Goal: Task Accomplishment & Management: Manage account settings

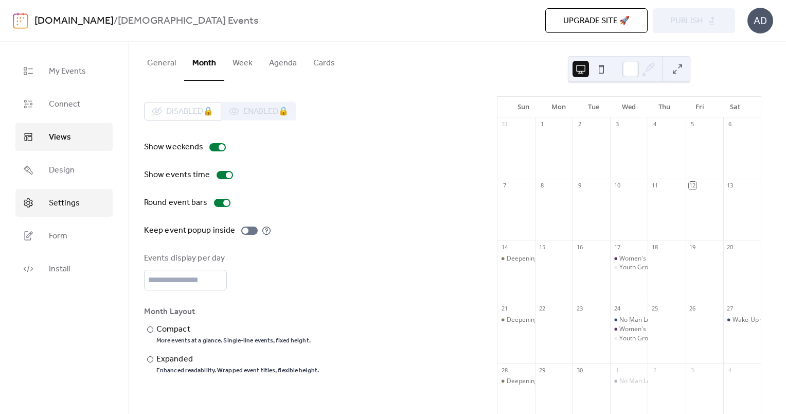
click at [66, 199] on span "Settings" at bounding box center [64, 203] width 31 height 12
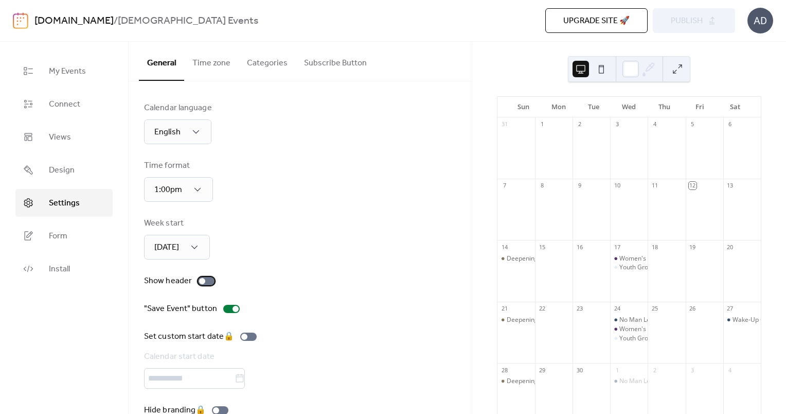
click at [206, 282] on div at bounding box center [206, 281] width 16 height 8
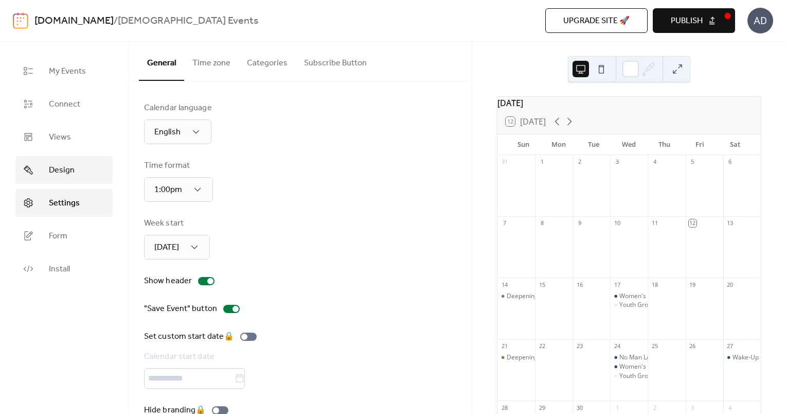
click at [70, 175] on span "Design" at bounding box center [62, 170] width 26 height 12
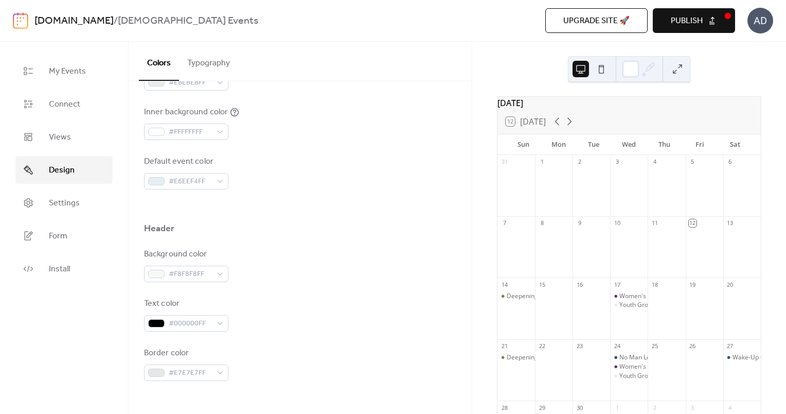
scroll to position [316, 0]
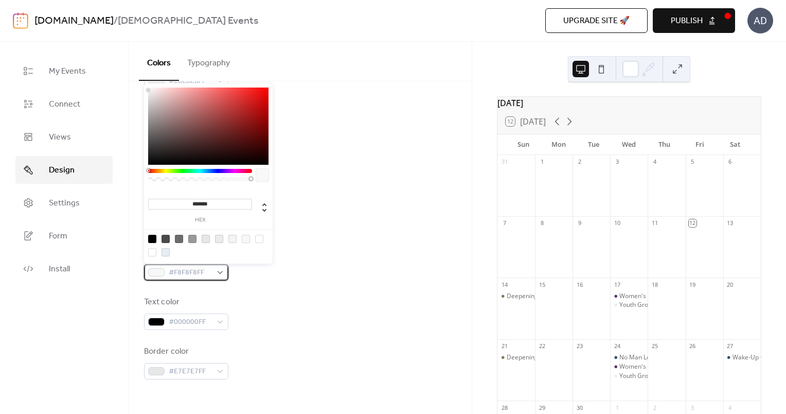
click at [213, 274] on div "#F8F8F8FF" at bounding box center [186, 272] width 84 height 16
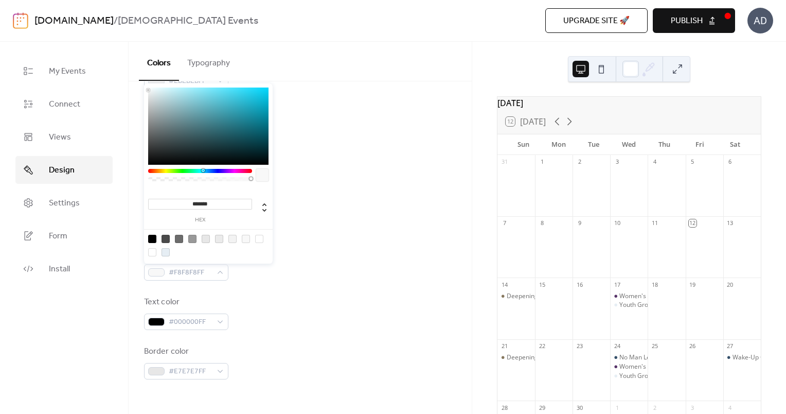
click at [203, 173] on div at bounding box center [200, 171] width 104 height 4
click at [167, 250] on div at bounding box center [166, 252] width 8 height 8
type input "*******"
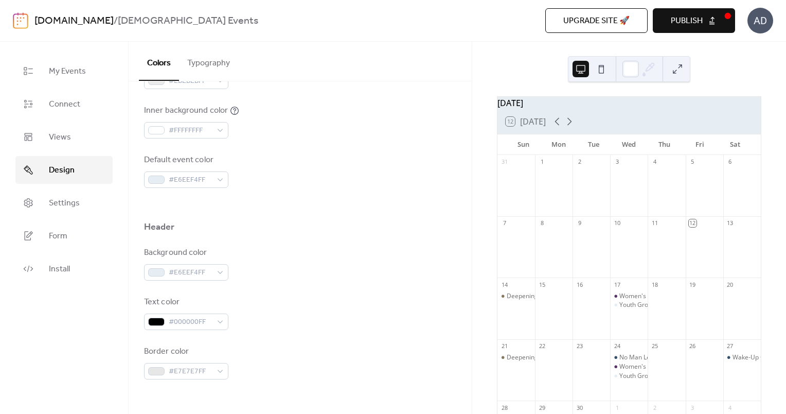
click at [271, 203] on div at bounding box center [300, 204] width 312 height 33
click at [569, 123] on icon at bounding box center [569, 121] width 12 height 12
click at [557, 126] on icon at bounding box center [557, 121] width 12 height 12
click at [218, 65] on button "Typography" at bounding box center [208, 61] width 59 height 38
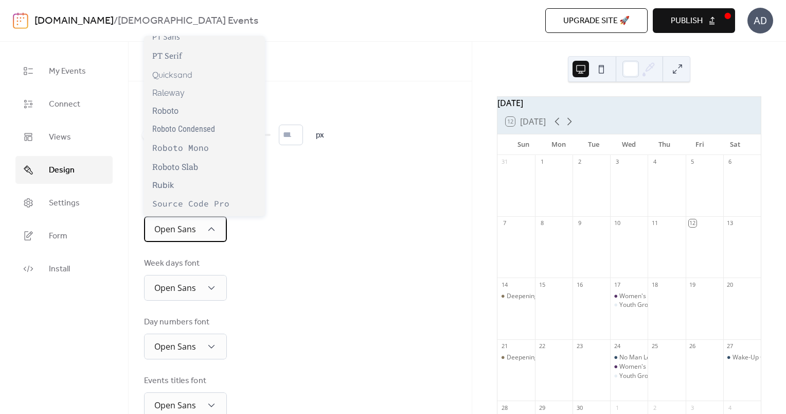
scroll to position [779, 0]
click at [199, 167] on div "Roboto Slab" at bounding box center [204, 165] width 121 height 19
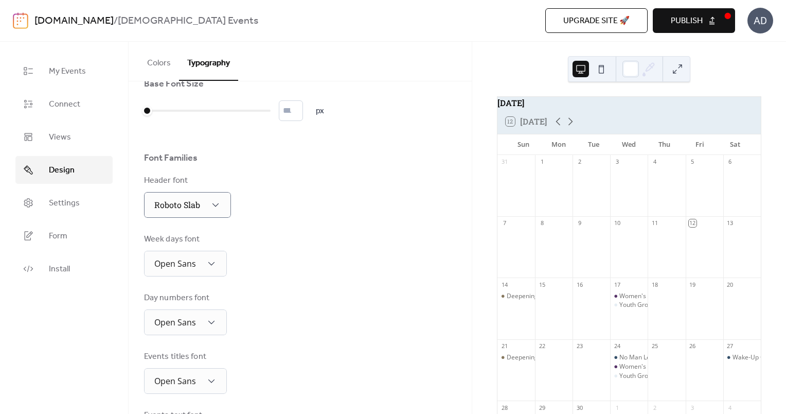
scroll to position [25, 0]
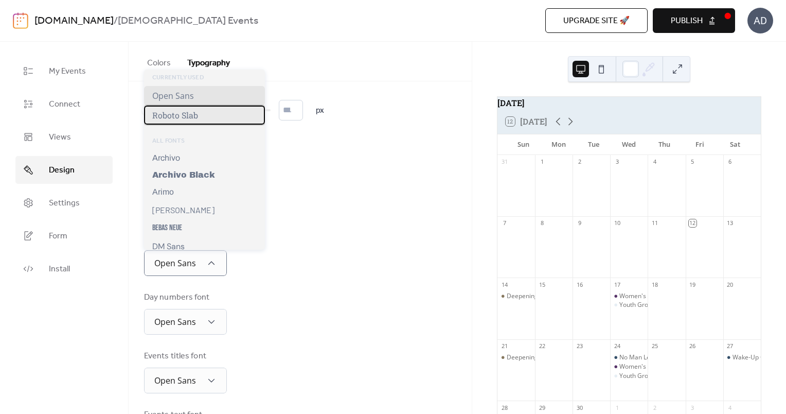
click at [186, 114] on span "Roboto Slab" at bounding box center [175, 115] width 46 height 11
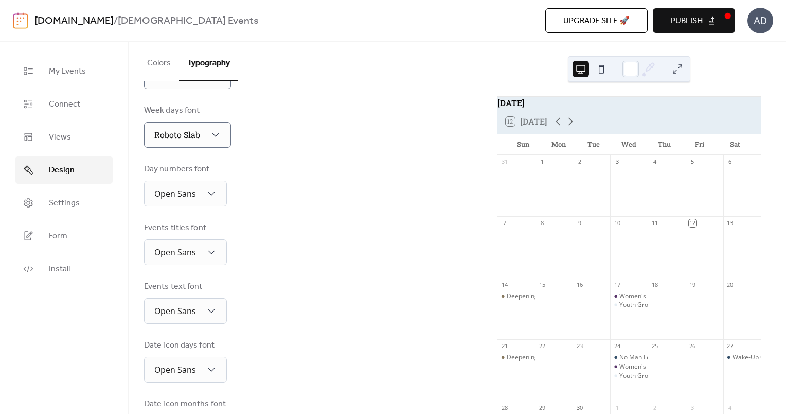
scroll to position [156, 0]
click at [686, 25] on span "Publish" at bounding box center [687, 21] width 32 height 12
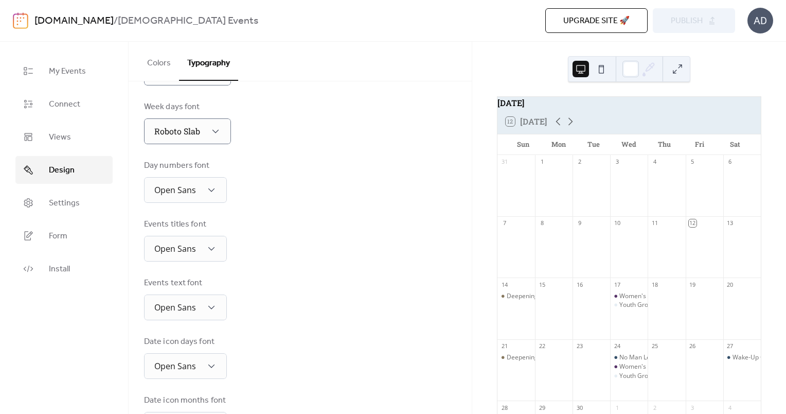
click at [604, 68] on button at bounding box center [601, 69] width 16 height 16
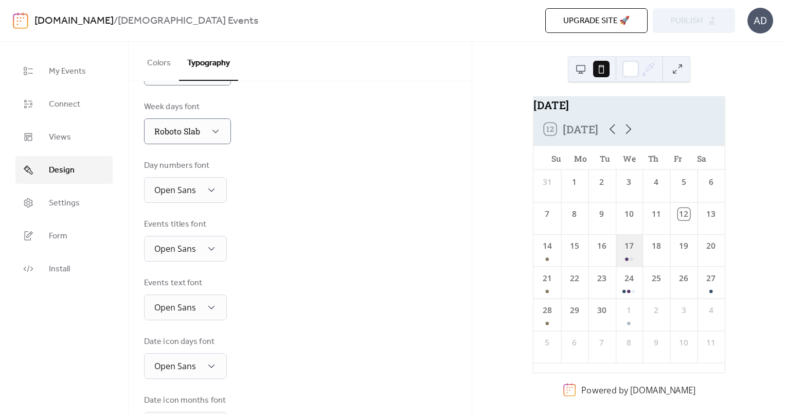
click at [627, 262] on div "17" at bounding box center [628, 250] width 27 height 32
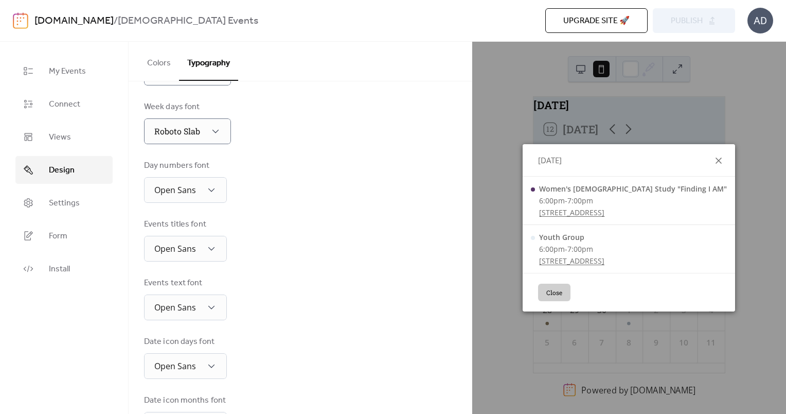
click at [716, 163] on icon at bounding box center [719, 160] width 6 height 6
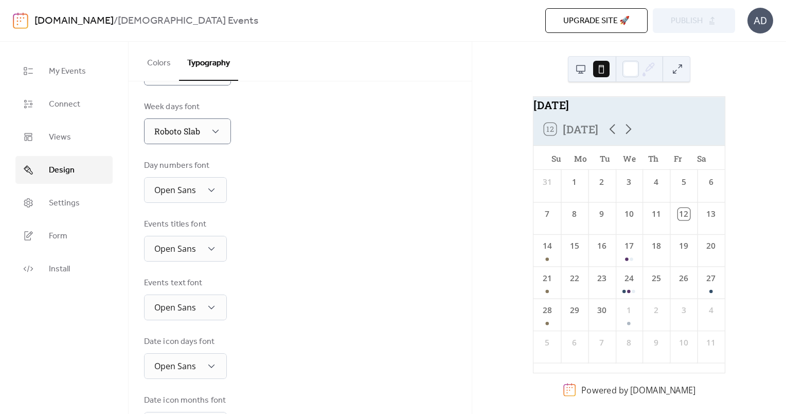
click at [580, 65] on button at bounding box center [581, 69] width 16 height 16
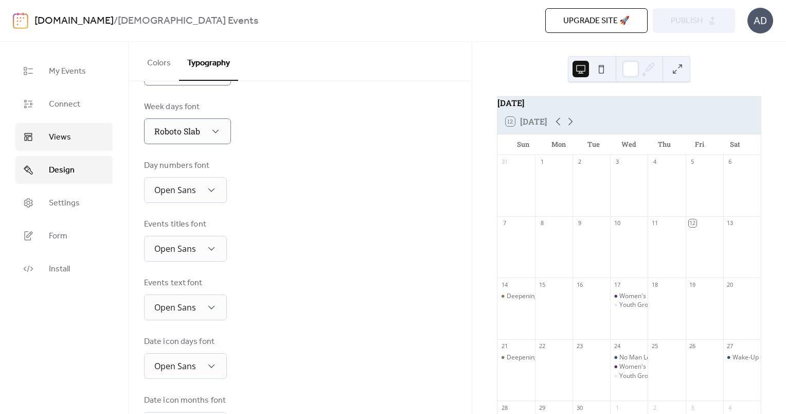
click at [57, 132] on span "Views" at bounding box center [60, 137] width 22 height 12
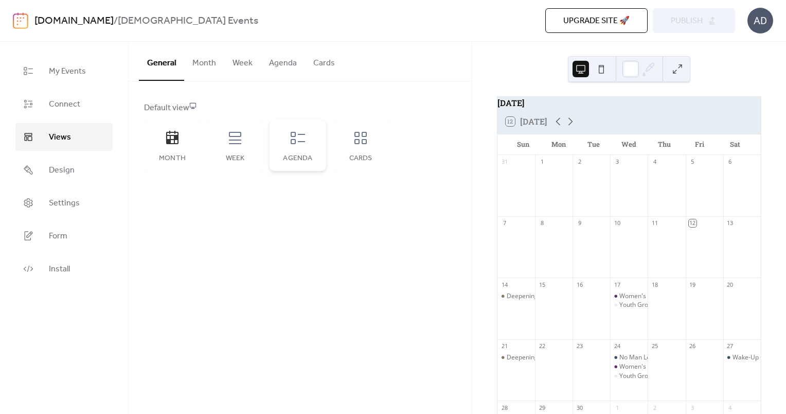
click at [284, 145] on div "Agenda" at bounding box center [298, 144] width 57 height 51
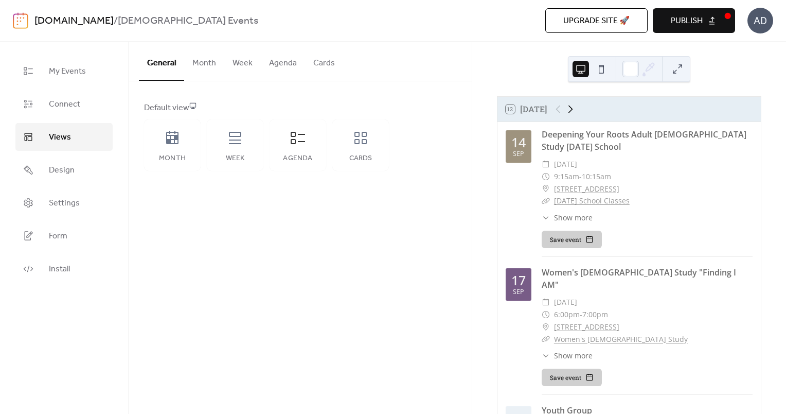
click at [574, 115] on icon at bounding box center [570, 109] width 12 height 12
click at [559, 115] on div at bounding box center [564, 109] width 25 height 12
click at [172, 134] on icon at bounding box center [172, 138] width 16 height 16
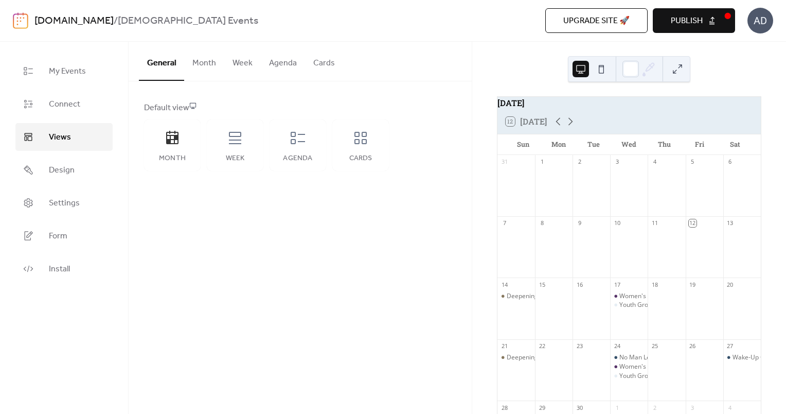
click at [700, 20] on span "Publish" at bounding box center [687, 21] width 32 height 12
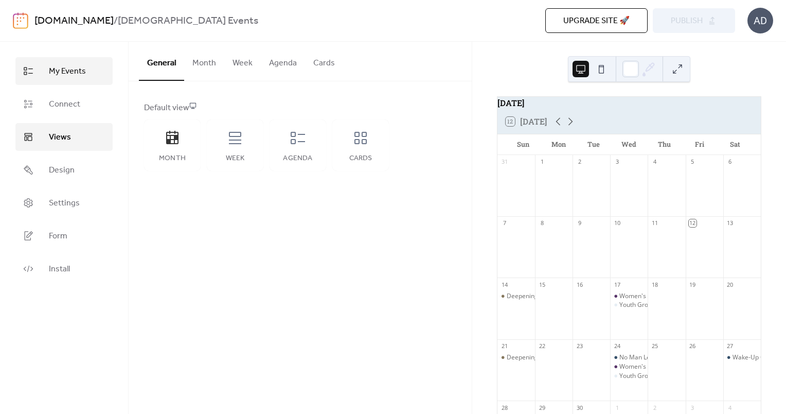
click at [79, 74] on span "My Events" at bounding box center [67, 71] width 37 height 12
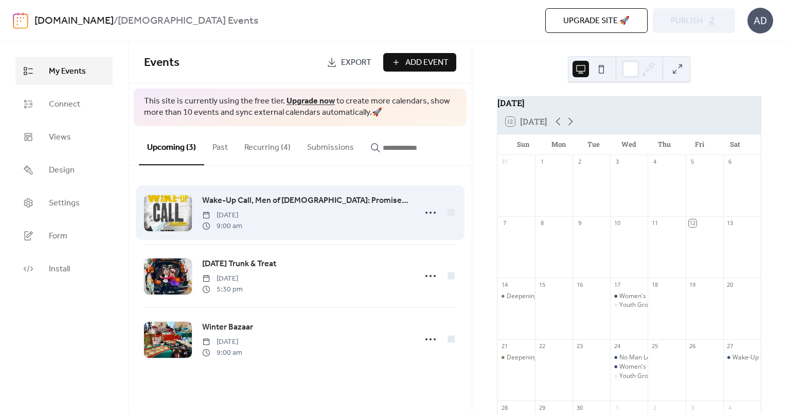
click at [247, 196] on span "Wake-Up Call, Men of [DEMOGRAPHIC_DATA]: Promise Keepers Event" at bounding box center [305, 200] width 207 height 12
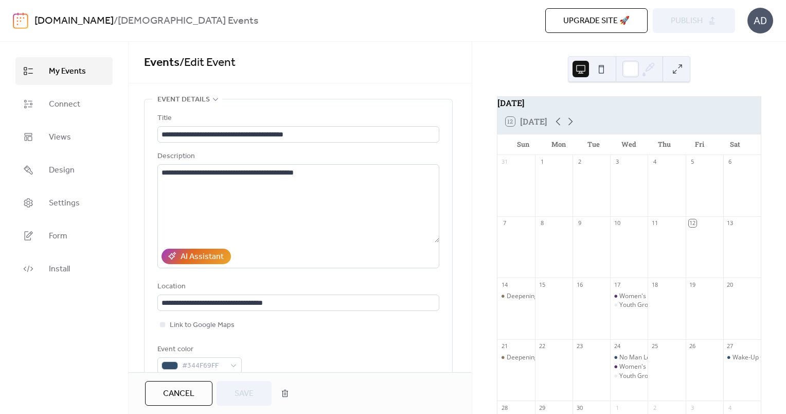
click at [69, 78] on span "My Events" at bounding box center [67, 71] width 37 height 12
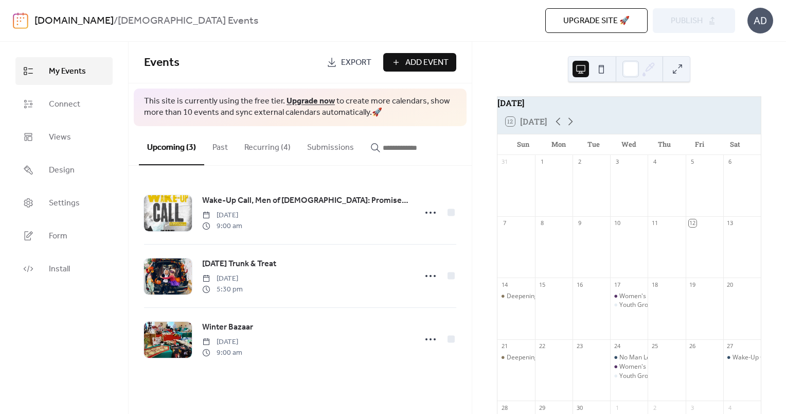
click at [276, 147] on button "Recurring (4)" at bounding box center [267, 145] width 63 height 38
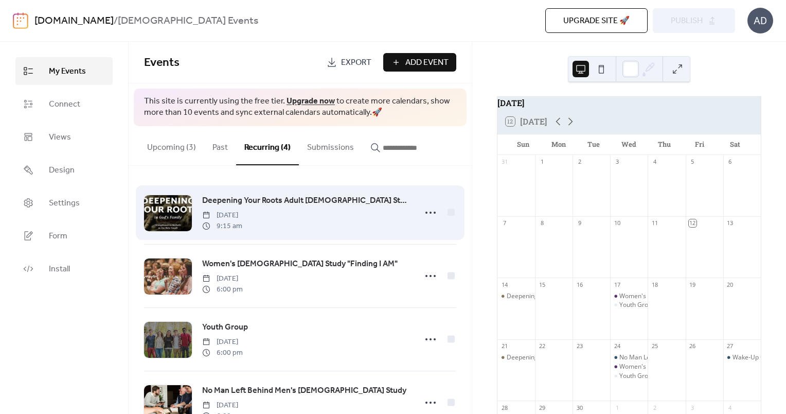
click at [267, 204] on span "Deepening Your Roots Adult [DEMOGRAPHIC_DATA] Study [DATE] School" at bounding box center [305, 200] width 207 height 12
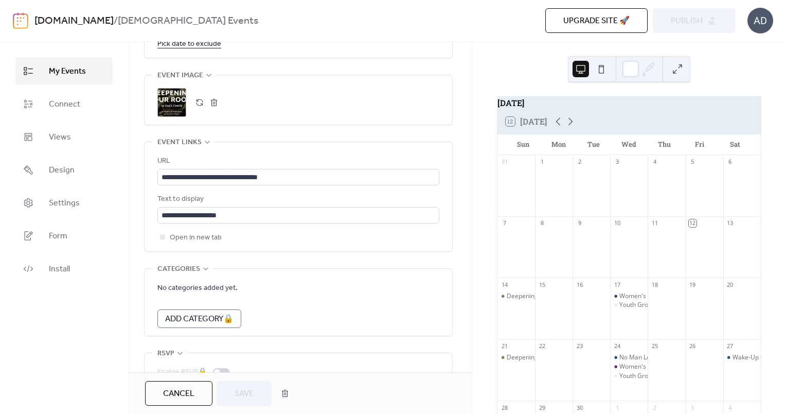
scroll to position [702, 0]
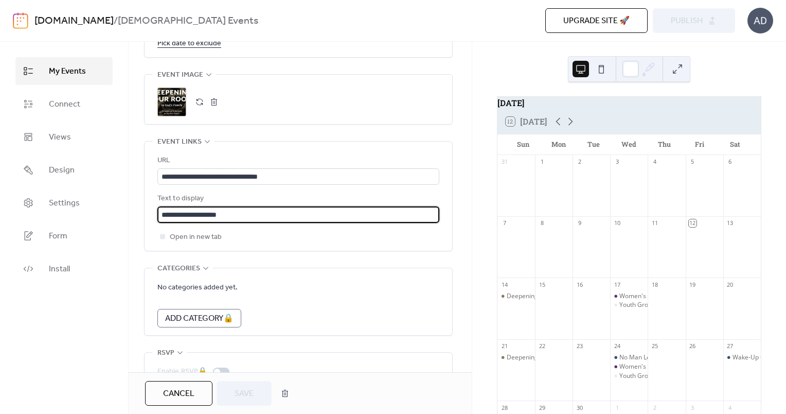
click at [215, 213] on input "**********" at bounding box center [298, 214] width 282 height 16
type input "**********"
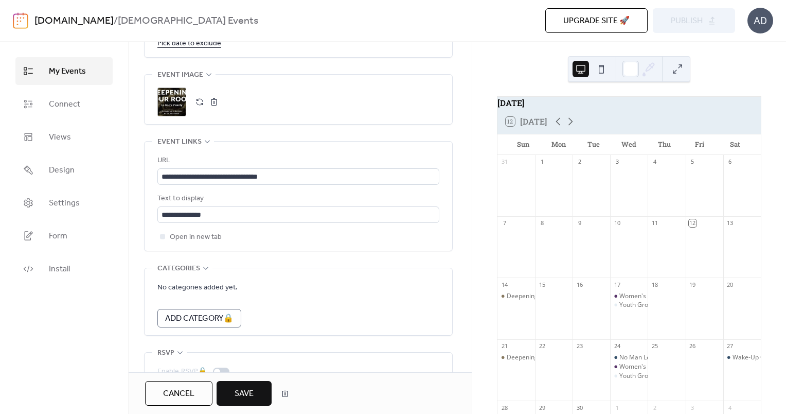
click at [251, 193] on div "Text to display" at bounding box center [297, 198] width 280 height 12
click at [222, 216] on input "**********" at bounding box center [298, 214] width 282 height 16
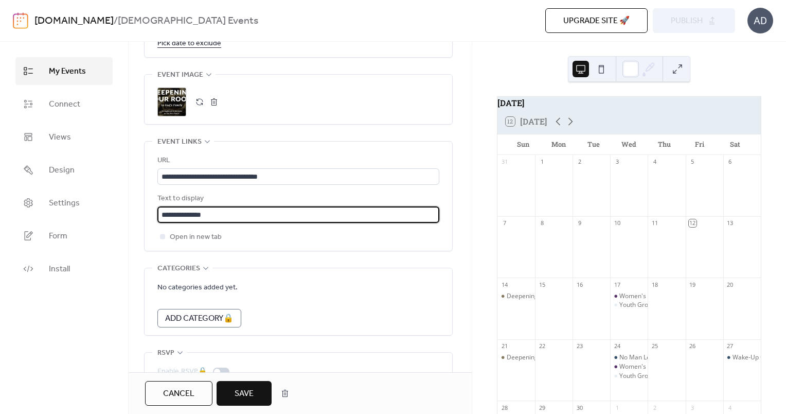
click at [222, 216] on input "**********" at bounding box center [298, 214] width 282 height 16
click at [249, 392] on span "Save" at bounding box center [244, 393] width 19 height 12
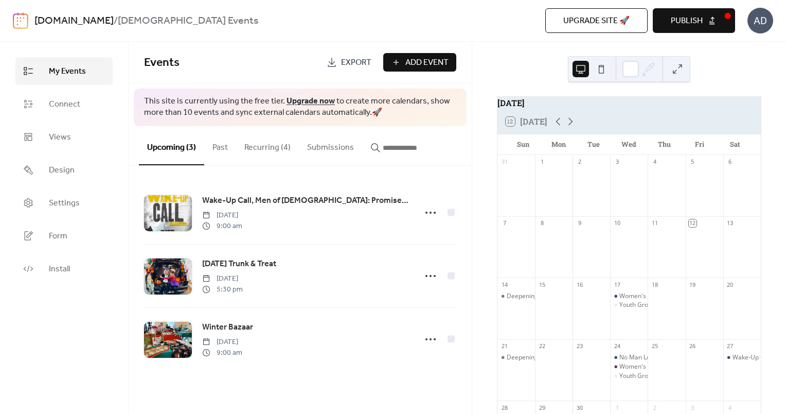
click at [263, 152] on button "Recurring (4)" at bounding box center [267, 145] width 63 height 38
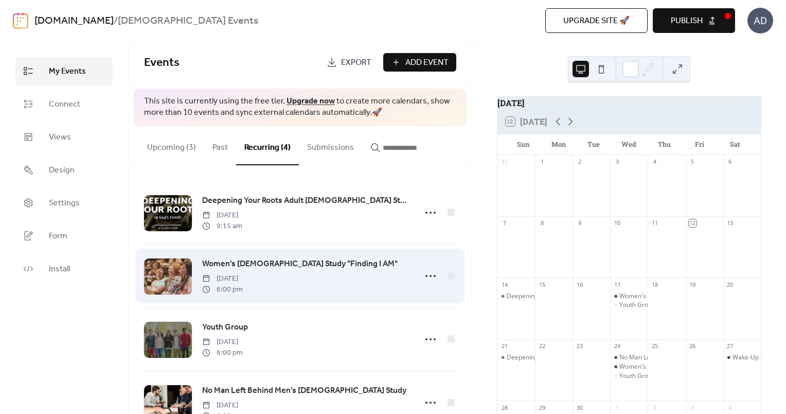
click at [248, 261] on span "Women's [DEMOGRAPHIC_DATA] Study "Finding I AM"" at bounding box center [299, 264] width 195 height 12
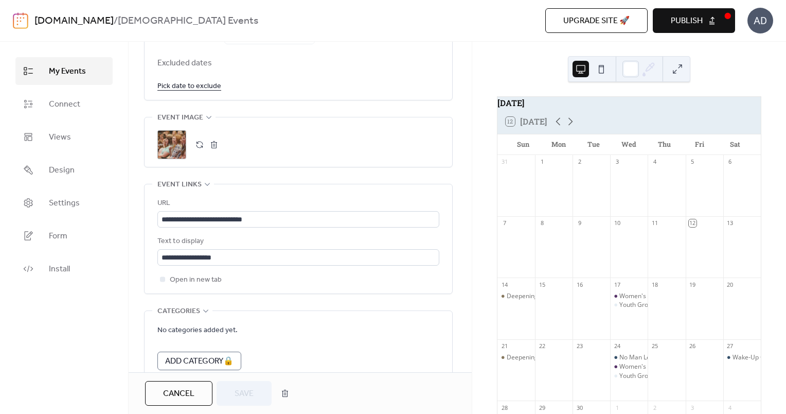
scroll to position [664, 0]
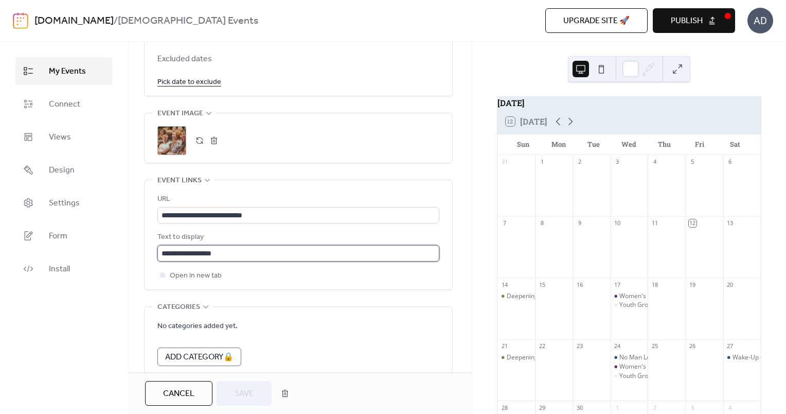
click at [223, 248] on input "**********" at bounding box center [298, 253] width 282 height 16
paste input "text"
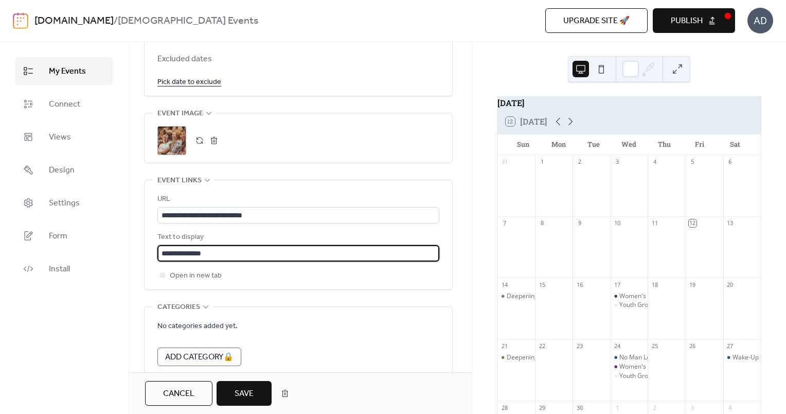
type input "**********"
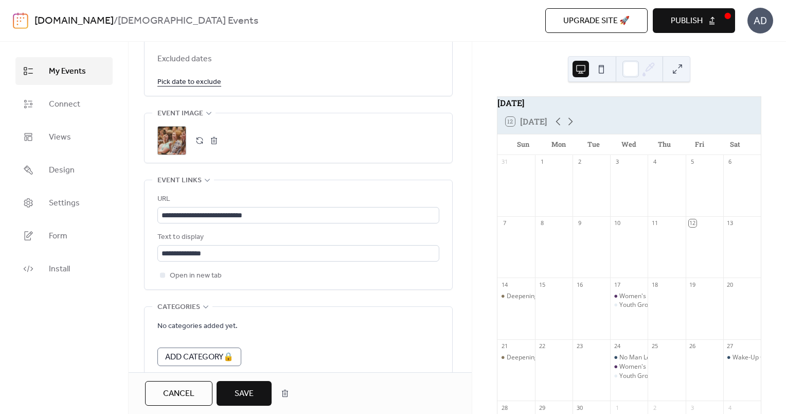
click at [240, 400] on span "Save" at bounding box center [244, 393] width 19 height 12
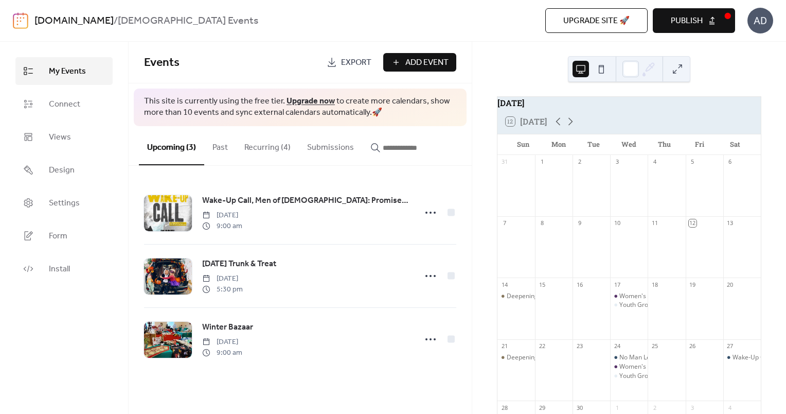
click at [267, 153] on button "Recurring (4)" at bounding box center [267, 145] width 63 height 38
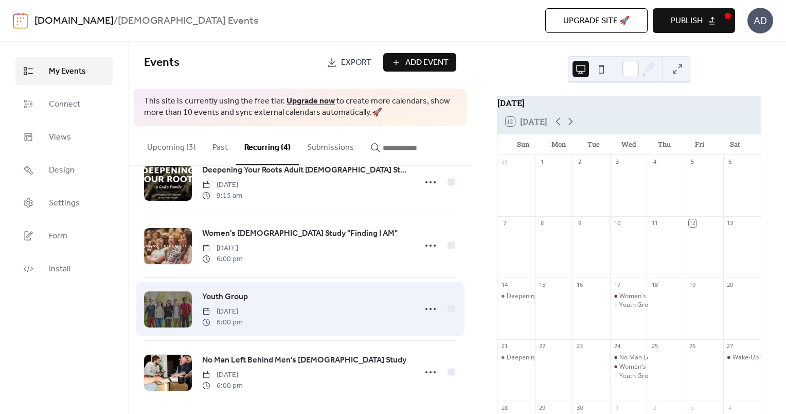
scroll to position [33, 0]
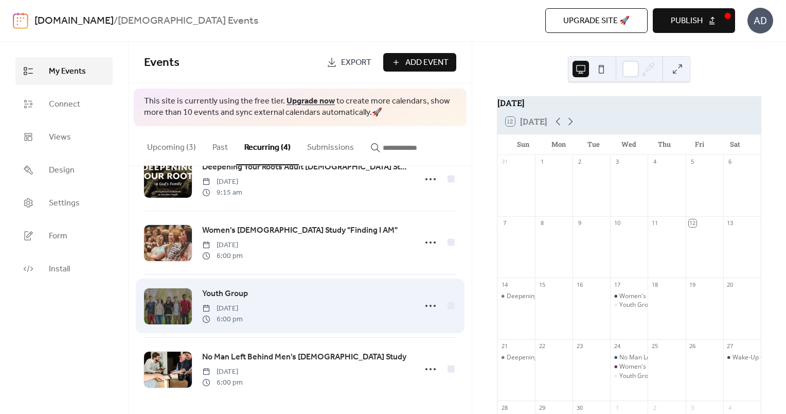
click at [249, 291] on div "Youth Group [DATE] 6:00 pm" at bounding box center [305, 305] width 207 height 37
click at [239, 291] on span "Youth Group" at bounding box center [225, 294] width 46 height 12
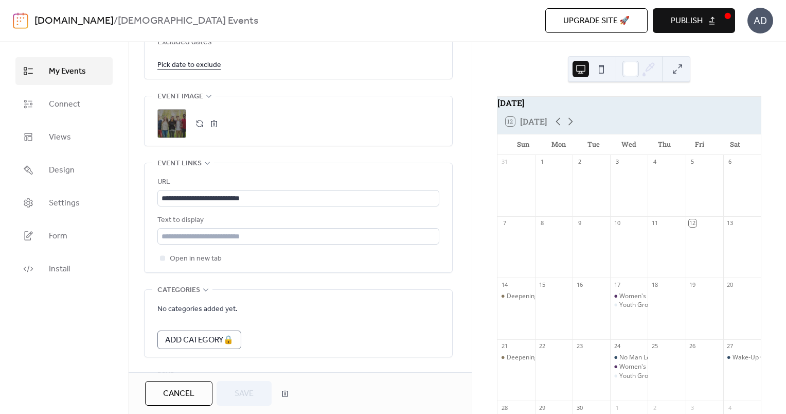
scroll to position [682, 0]
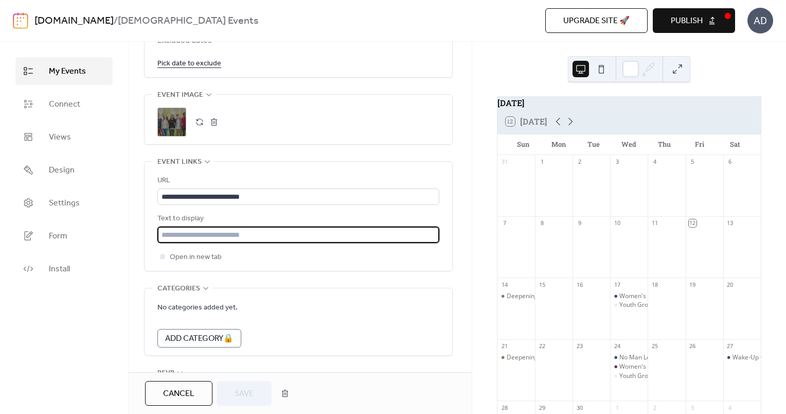
click at [204, 236] on input "text" at bounding box center [298, 234] width 282 height 16
paste input "**********"
type input "**********"
click at [245, 395] on span "Save" at bounding box center [244, 393] width 19 height 12
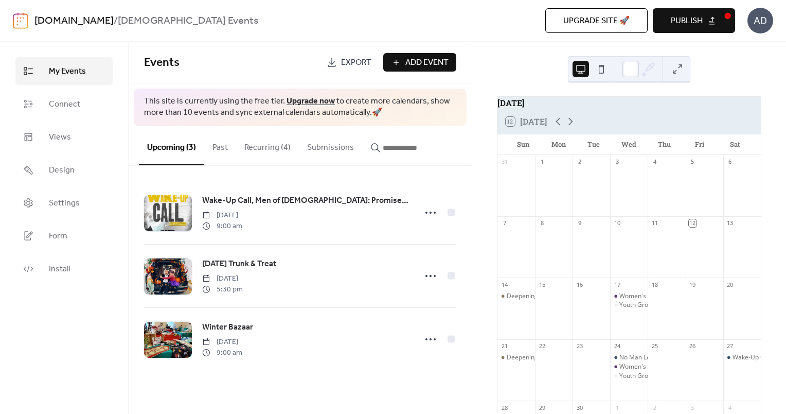
click at [276, 152] on button "Recurring (4)" at bounding box center [267, 145] width 63 height 38
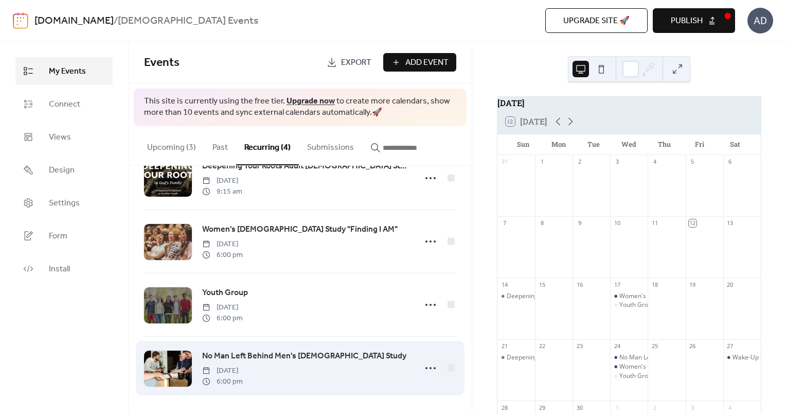
scroll to position [35, 0]
click at [236, 354] on span "No Man Left Behind Men's [DEMOGRAPHIC_DATA] Study" at bounding box center [304, 355] width 204 height 12
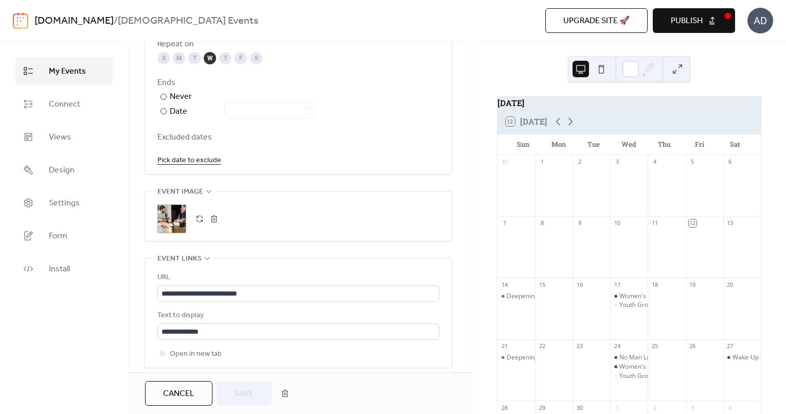
scroll to position [1, 0]
click at [221, 326] on input "**********" at bounding box center [298, 331] width 282 height 16
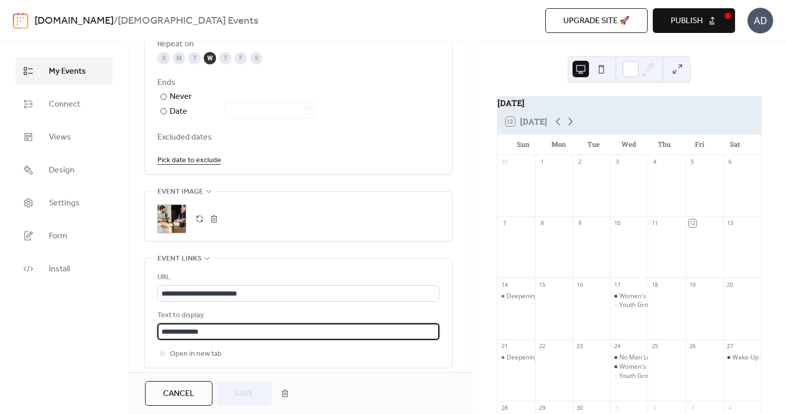
click at [221, 326] on input "**********" at bounding box center [298, 331] width 282 height 16
paste input "*"
type input "**********"
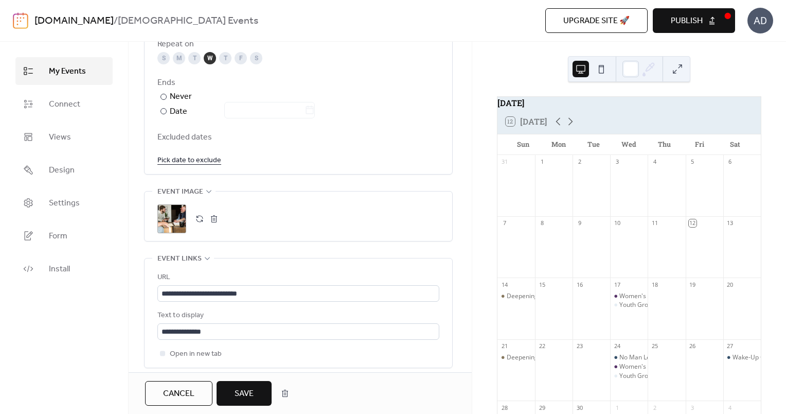
scroll to position [0, 0]
click at [241, 399] on span "Save" at bounding box center [244, 393] width 19 height 12
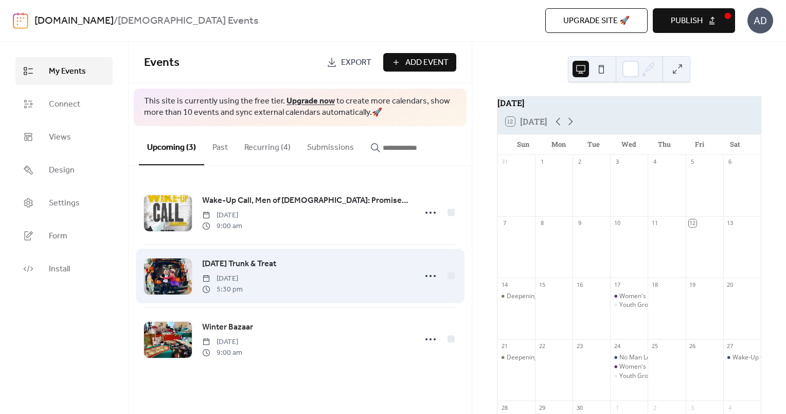
click at [267, 258] on span "[DATE] Trunk & Treat" at bounding box center [239, 264] width 74 height 12
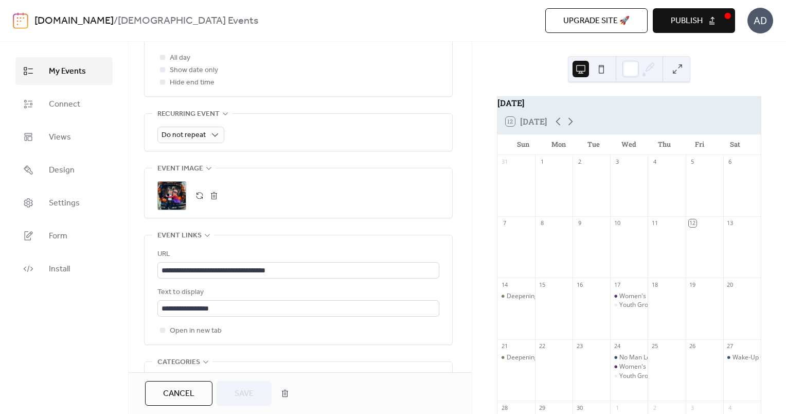
scroll to position [428, 0]
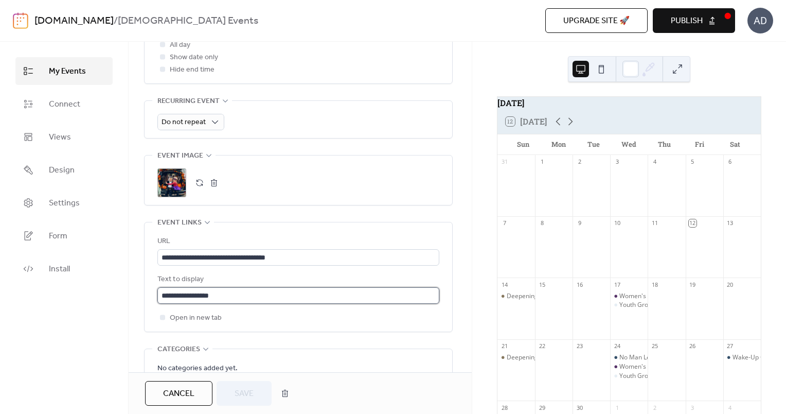
click at [250, 299] on input "**********" at bounding box center [298, 295] width 282 height 16
paste input "text"
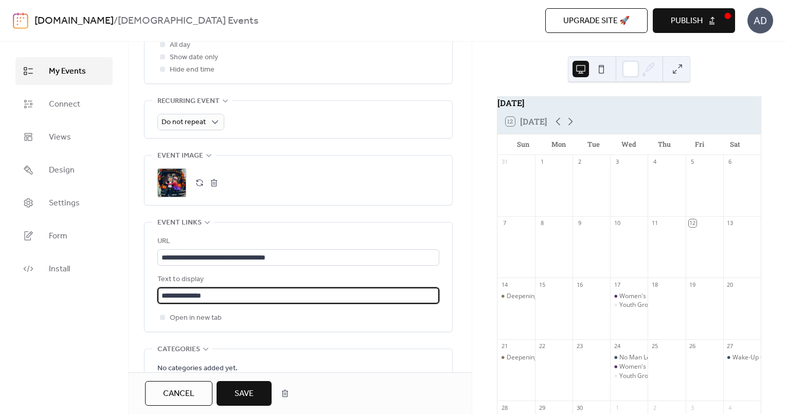
type input "**********"
click at [243, 390] on span "Save" at bounding box center [244, 393] width 19 height 12
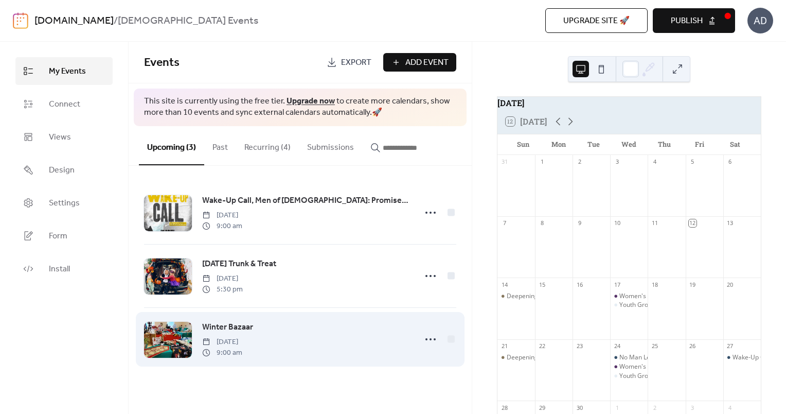
click at [227, 327] on span "Winter Bazaar" at bounding box center [227, 327] width 51 height 12
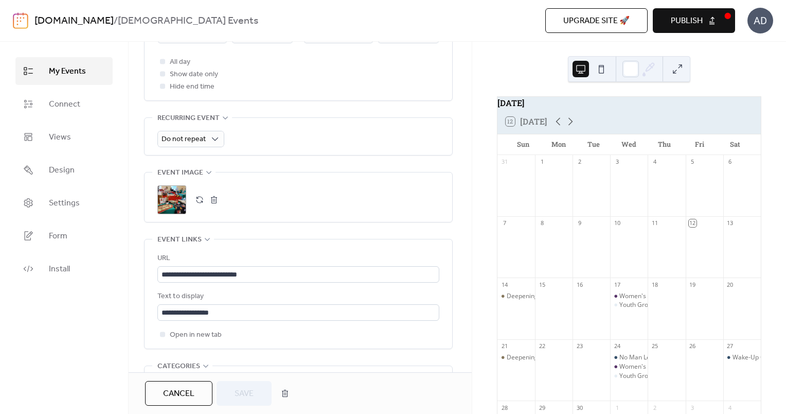
scroll to position [413, 0]
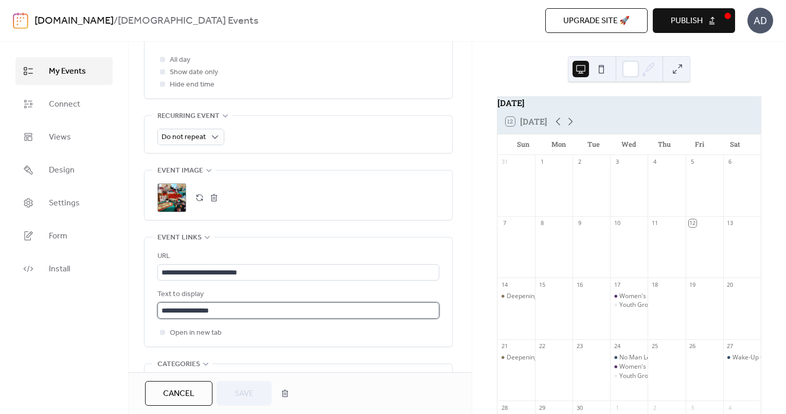
click at [246, 303] on input "**********" at bounding box center [298, 310] width 282 height 16
paste input "text"
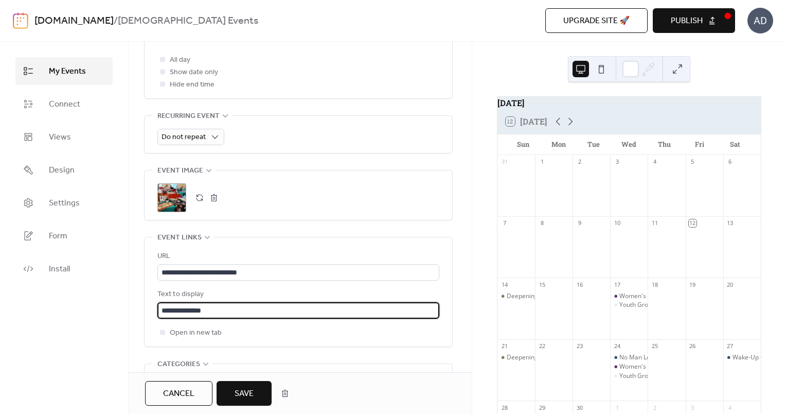
scroll to position [1, 0]
type input "**********"
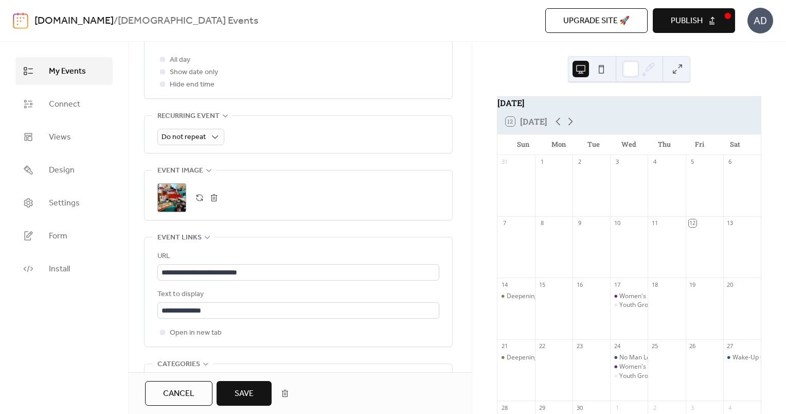
scroll to position [0, 0]
click at [242, 390] on span "Save" at bounding box center [244, 393] width 19 height 12
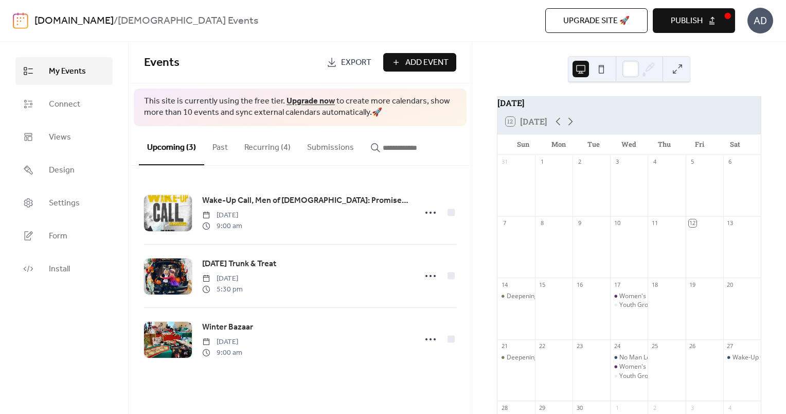
click at [695, 22] on span "Publish" at bounding box center [687, 21] width 32 height 12
click at [265, 147] on button "Recurring (4)" at bounding box center [267, 145] width 63 height 38
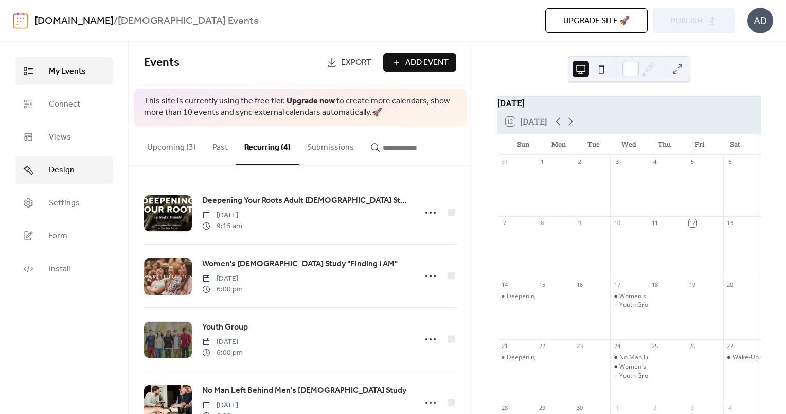
click at [72, 172] on span "Design" at bounding box center [62, 170] width 26 height 12
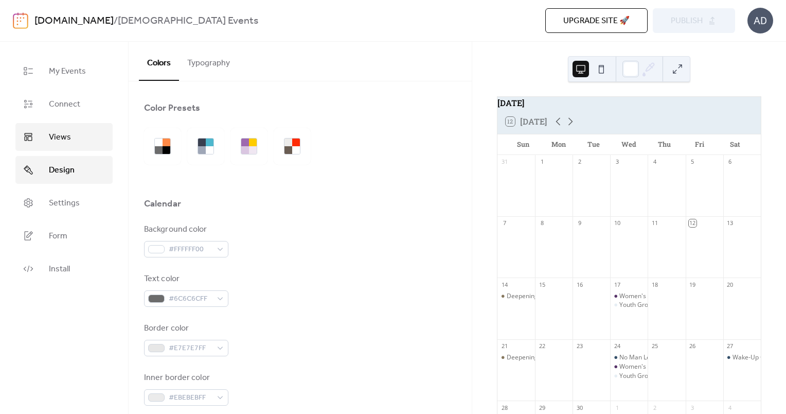
click at [66, 145] on link "Views" at bounding box center [63, 137] width 97 height 28
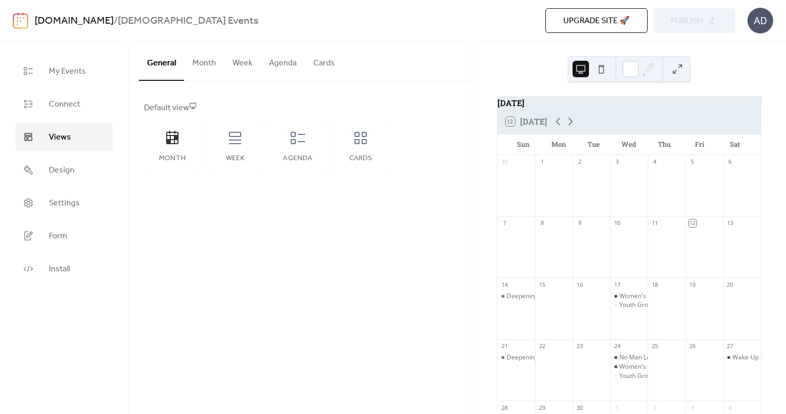
click at [324, 61] on button "Cards" at bounding box center [324, 61] width 38 height 38
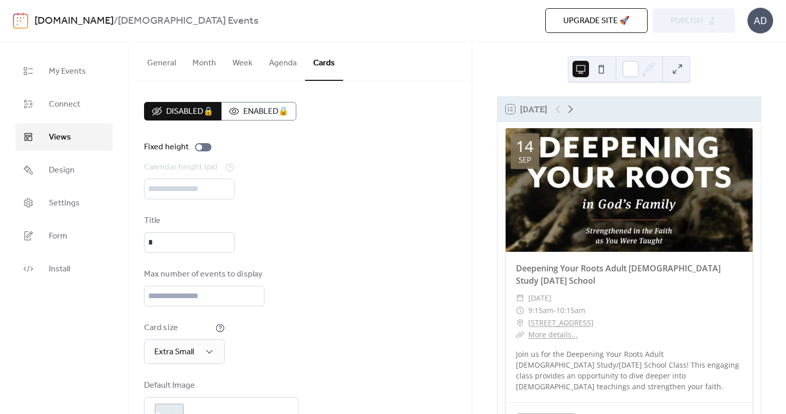
click at [167, 67] on button "General" at bounding box center [161, 61] width 45 height 38
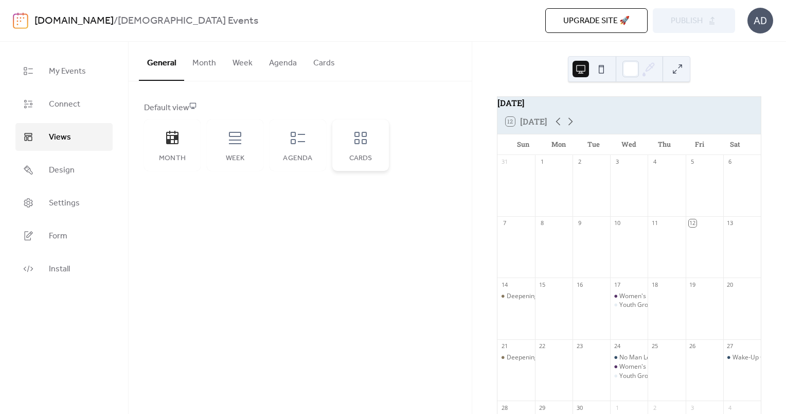
click at [368, 146] on div "Cards" at bounding box center [360, 144] width 57 height 51
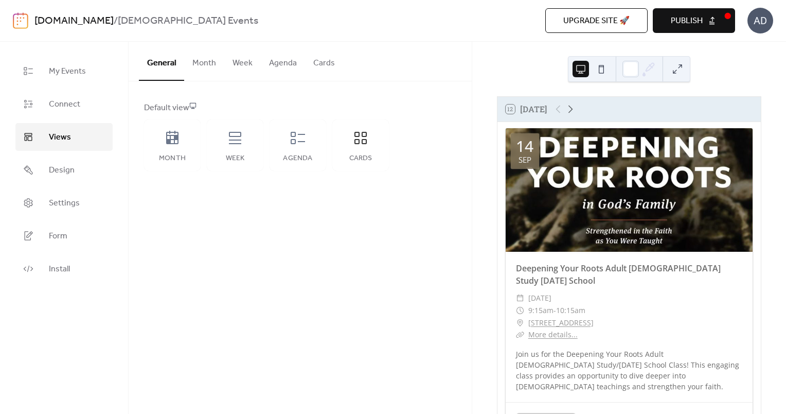
click at [706, 25] on button "Publish" at bounding box center [694, 20] width 82 height 25
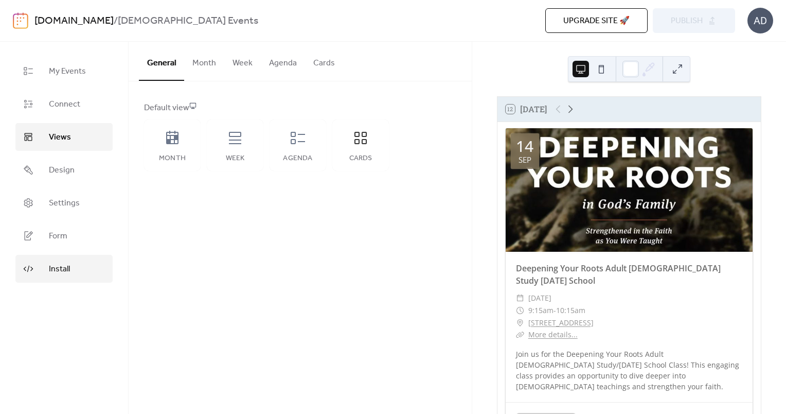
click at [59, 268] on span "Install" at bounding box center [59, 269] width 21 height 12
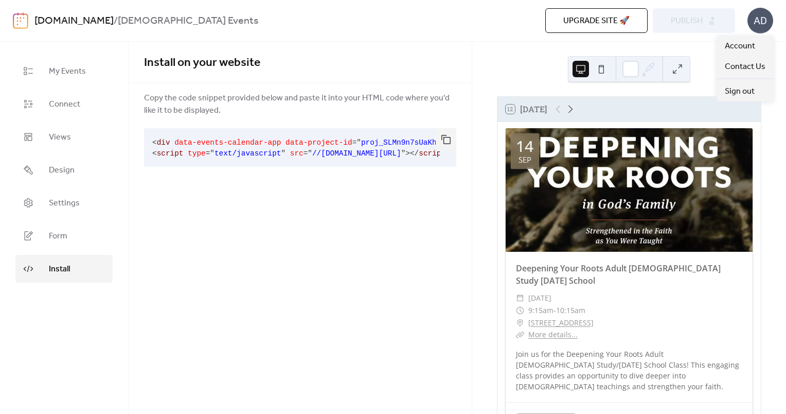
click at [759, 24] on div "AD" at bounding box center [760, 21] width 26 height 26
click at [747, 49] on span "Account" at bounding box center [740, 46] width 30 height 12
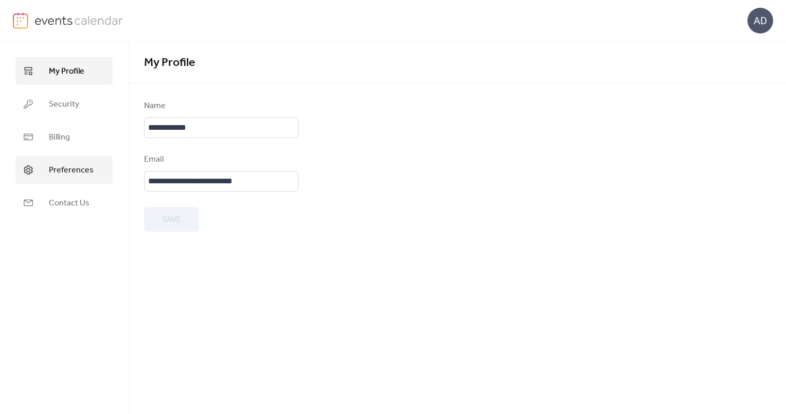
click at [80, 169] on span "Preferences" at bounding box center [71, 170] width 45 height 12
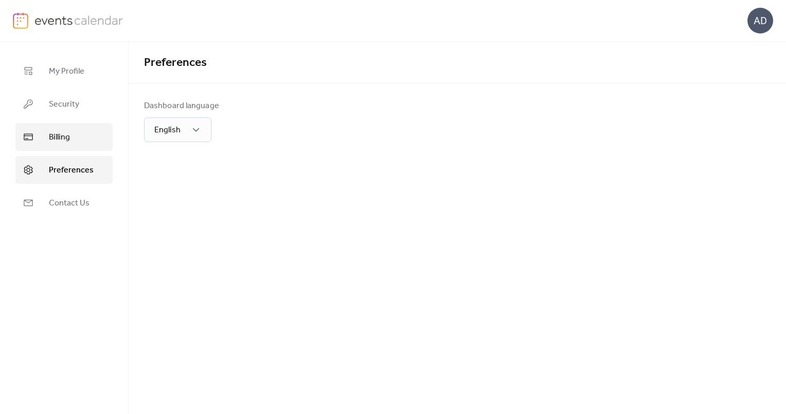
click at [75, 139] on link "Billing" at bounding box center [63, 137] width 97 height 28
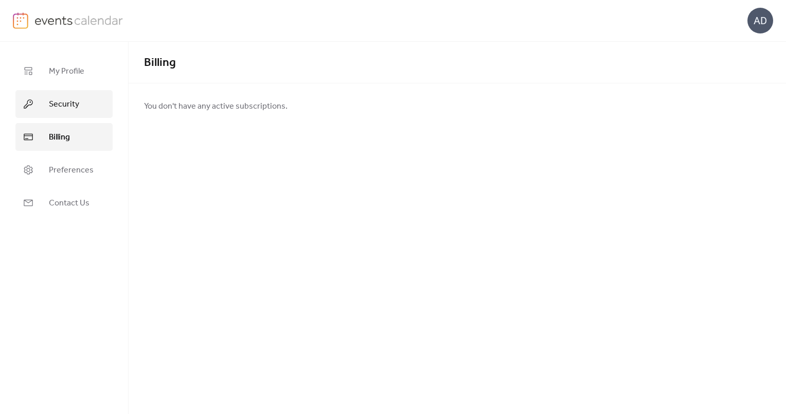
click at [76, 104] on span "Security" at bounding box center [64, 104] width 30 height 12
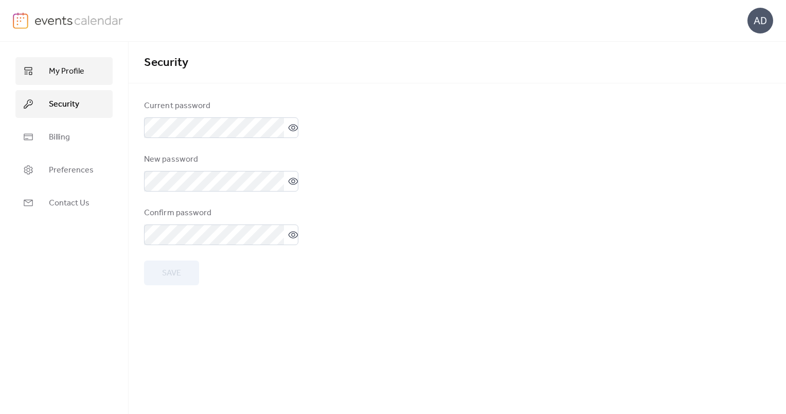
click at [73, 74] on span "My Profile" at bounding box center [66, 71] width 35 height 12
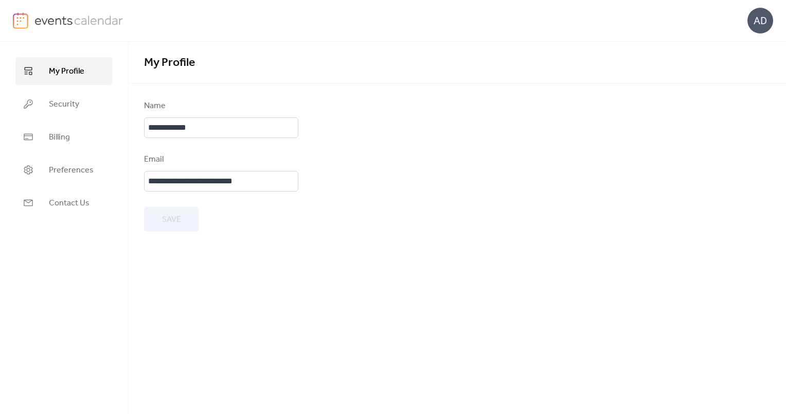
click at [86, 20] on img at bounding box center [78, 19] width 89 height 15
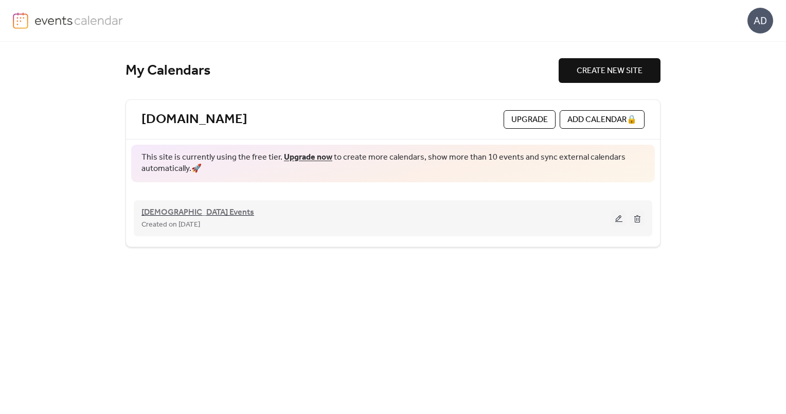
click at [191, 212] on span "[DEMOGRAPHIC_DATA] Events" at bounding box center [197, 212] width 113 height 12
